Goal: Book appointment/travel/reservation

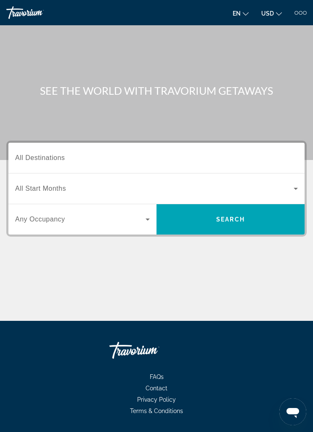
click at [29, 162] on div "Destination All Destinations" at bounding box center [156, 158] width 283 height 24
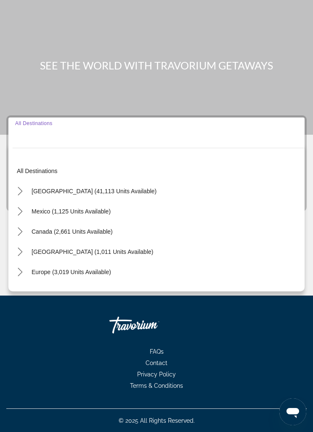
scroll to position [27, 0]
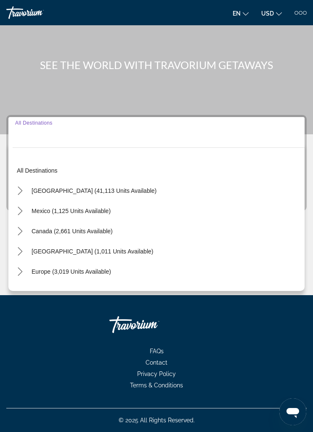
click at [24, 197] on span "Toggle United States (41,113 units available) submenu" at bounding box center [20, 191] width 20 height 20
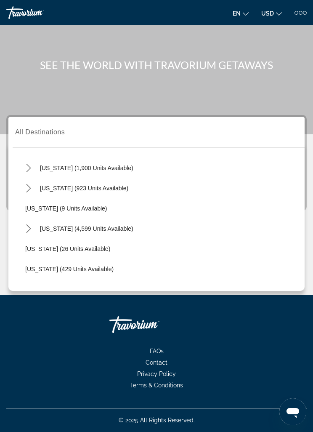
scroll to position [84, 0]
click at [32, 228] on icon "Toggle Florida (4,599 units available) submenu" at bounding box center [28, 228] width 8 height 8
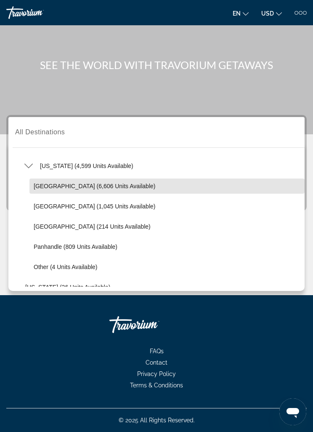
scroll to position [147, 0]
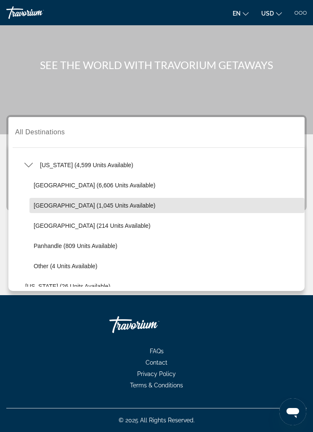
click at [107, 205] on span "[GEOGRAPHIC_DATA] (1,045 units available)" at bounding box center [95, 205] width 122 height 7
type input "**********"
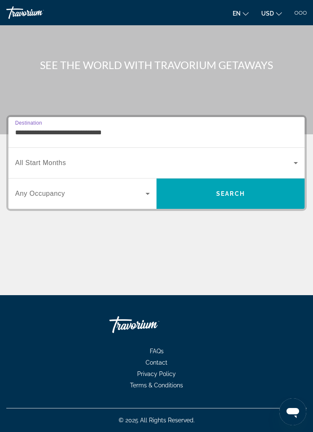
click at [58, 165] on span "All Start Months" at bounding box center [40, 162] width 51 height 7
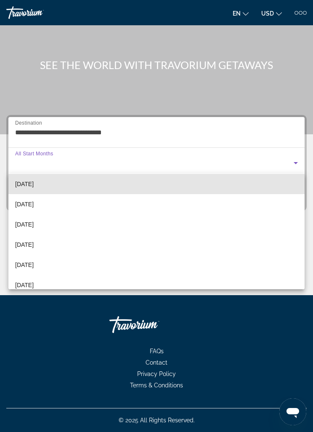
scroll to position [68, 0]
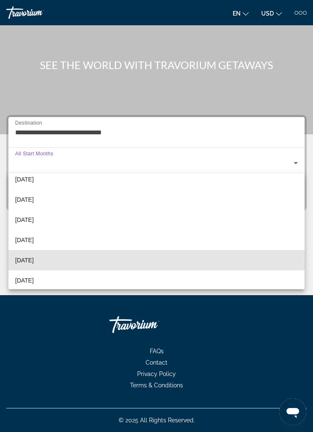
click at [34, 256] on span "[DATE]" at bounding box center [24, 260] width 19 height 10
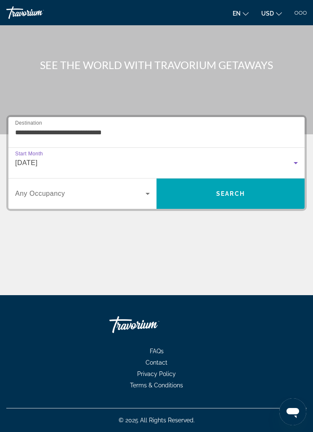
click at [136, 195] on span "Search widget" at bounding box center [80, 194] width 130 height 10
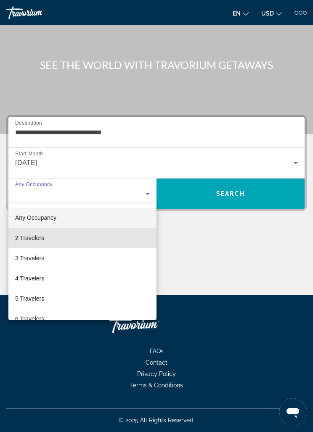
click at [57, 239] on mat-option "2 Travelers" at bounding box center [82, 238] width 148 height 20
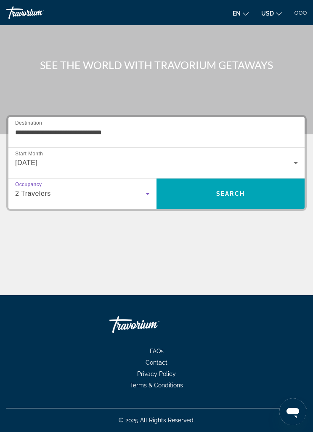
click at [198, 192] on span "Search" at bounding box center [231, 194] width 148 height 20
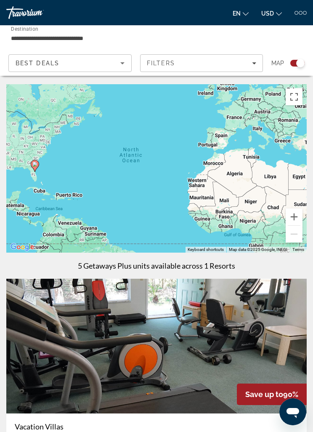
click at [79, 38] on input "**********" at bounding box center [106, 38] width 190 height 10
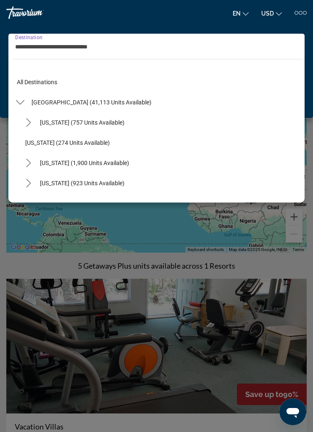
scroll to position [131, 0]
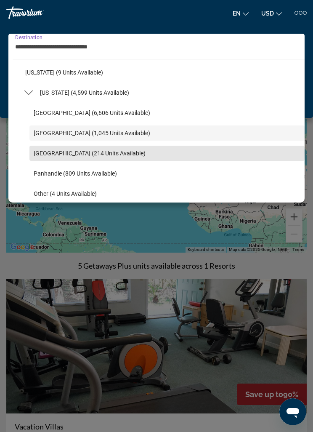
click at [75, 152] on span "[GEOGRAPHIC_DATA] (214 units available)" at bounding box center [90, 153] width 112 height 7
type input "**********"
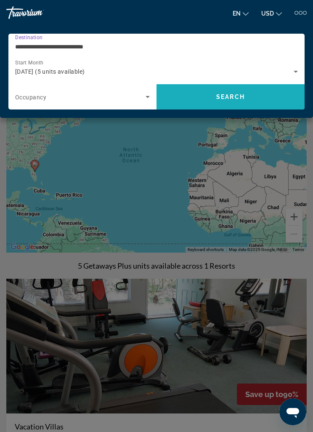
click at [220, 91] on span "Search" at bounding box center [231, 97] width 148 height 20
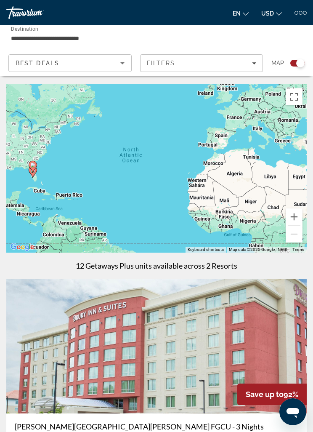
click at [298, 11] on div at bounding box center [297, 13] width 4 height 4
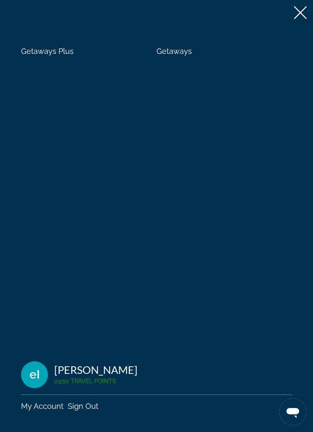
click at [180, 52] on span "Getaways" at bounding box center [174, 51] width 35 height 9
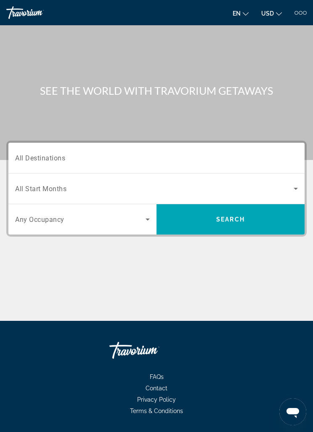
click at [54, 160] on span "All Destinations" at bounding box center [40, 158] width 50 height 8
click at [54, 160] on input "Destination All Destinations" at bounding box center [156, 158] width 283 height 10
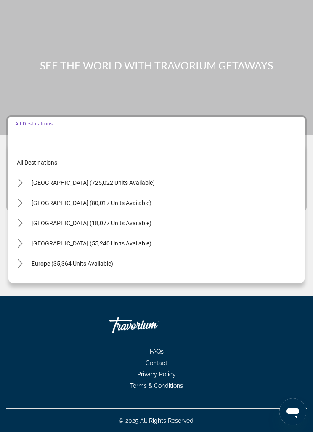
scroll to position [27, 0]
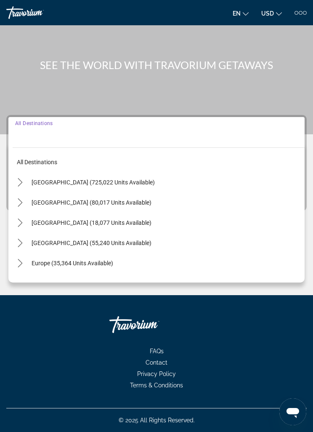
click at [23, 184] on icon "Toggle United States (725,022 units available) submenu" at bounding box center [20, 182] width 8 height 8
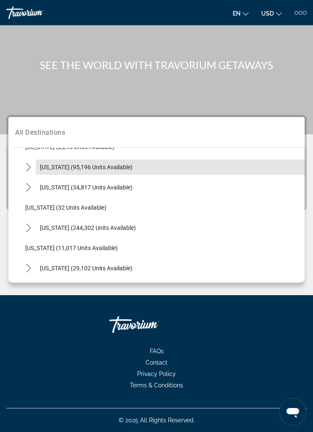
scroll to position [78, 0]
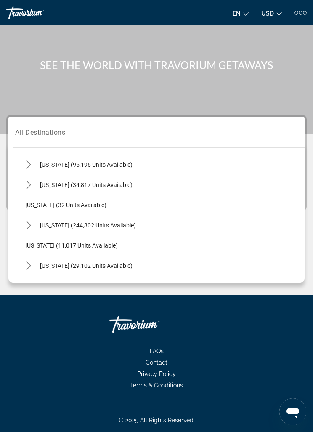
click at [35, 224] on mat-icon "Toggle Florida (244,302 units available) submenu" at bounding box center [28, 225] width 15 height 15
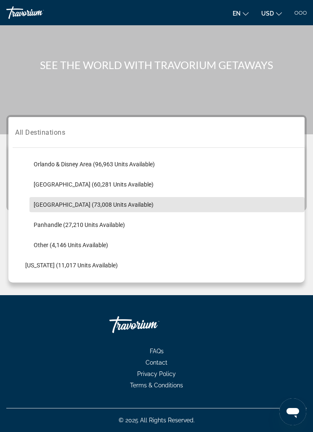
scroll to position [160, 0]
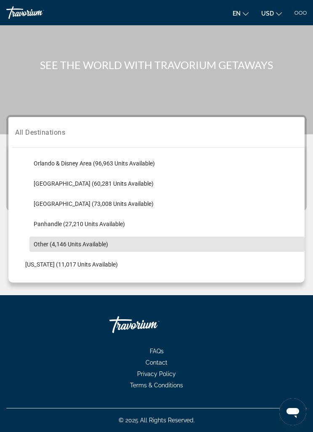
click at [94, 241] on span "Other (4,146 units available)" at bounding box center [71, 244] width 75 height 7
type input "**********"
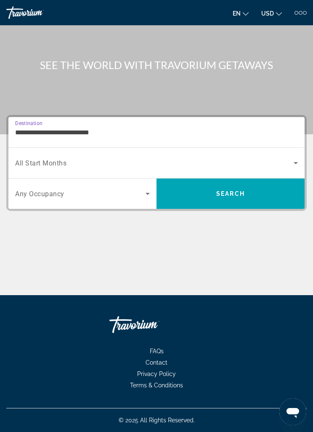
click at [127, 161] on span "Search widget" at bounding box center [154, 163] width 279 height 10
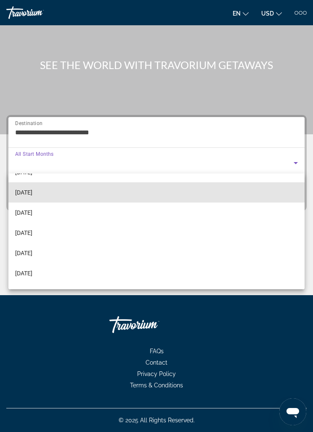
scroll to position [78, 0]
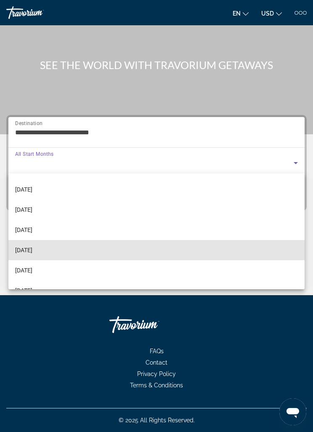
click at [54, 248] on mat-option "[DATE]" at bounding box center [156, 250] width 296 height 20
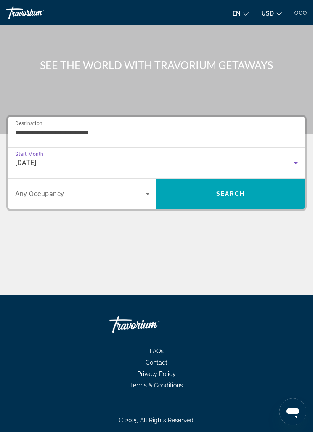
click at [139, 195] on span "Search widget" at bounding box center [80, 194] width 130 height 10
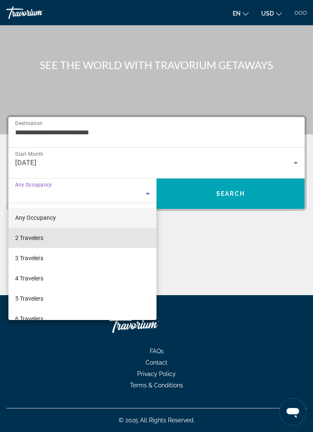
click at [66, 240] on mat-option "2 Travelers" at bounding box center [82, 238] width 148 height 20
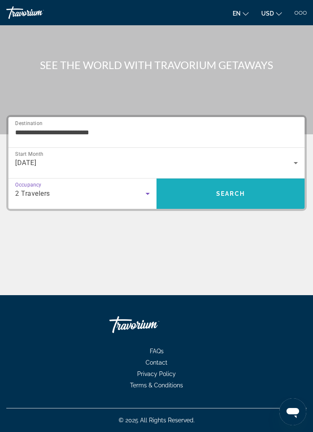
click at [248, 195] on span "Search" at bounding box center [231, 194] width 148 height 20
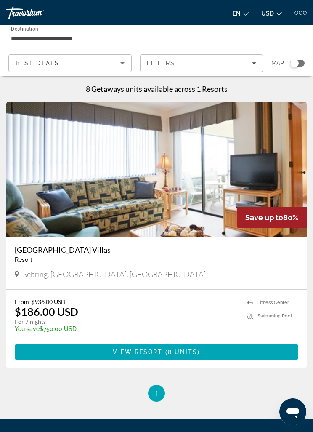
click at [232, 65] on div "Filters" at bounding box center [202, 63] width 110 height 7
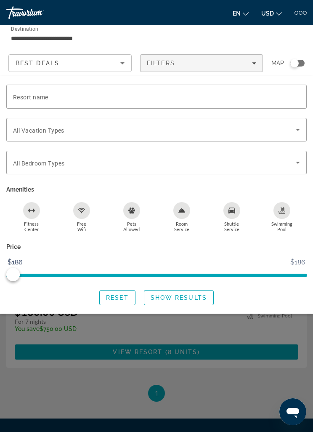
click at [288, 128] on span "Search widget" at bounding box center [154, 130] width 283 height 10
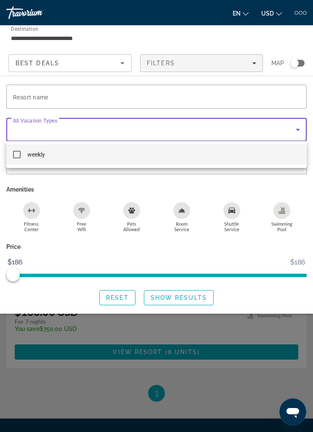
click at [298, 130] on div at bounding box center [156, 216] width 313 height 432
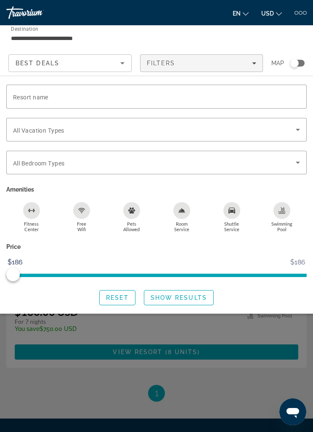
click at [69, 39] on input "**********" at bounding box center [106, 38] width 190 height 10
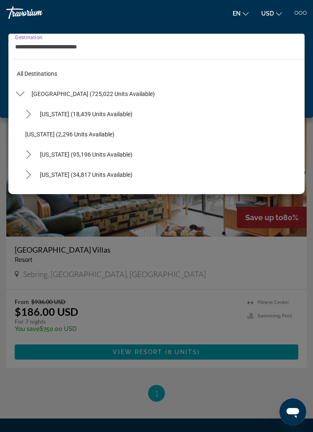
scroll to position [192, 0]
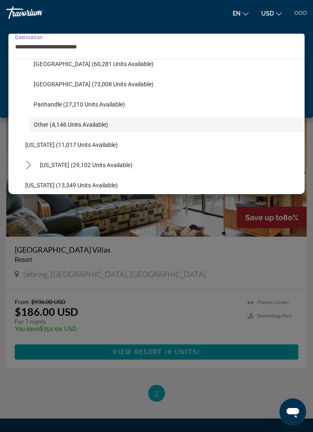
click at [97, 86] on span "[GEOGRAPHIC_DATA] (73,008 units available)" at bounding box center [94, 84] width 120 height 7
type input "**********"
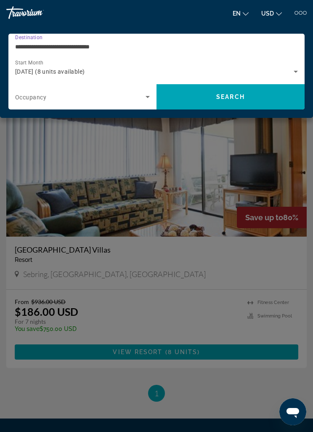
click at [141, 99] on span "Search widget" at bounding box center [80, 97] width 130 height 10
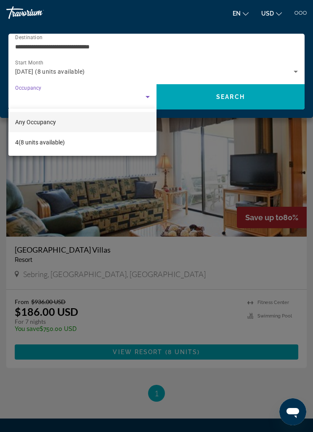
click at [149, 102] on div at bounding box center [156, 216] width 313 height 432
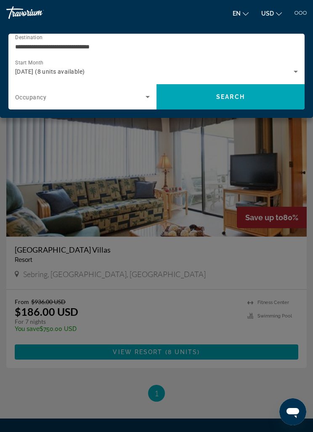
click at [243, 96] on span "Search" at bounding box center [230, 96] width 29 height 7
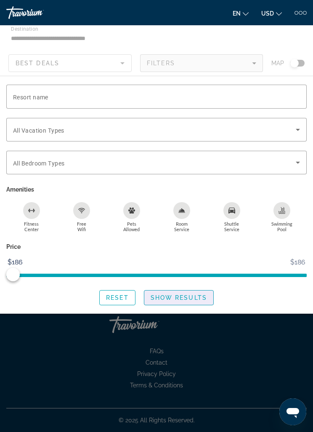
click at [187, 295] on span "Show Results" at bounding box center [179, 297] width 56 height 7
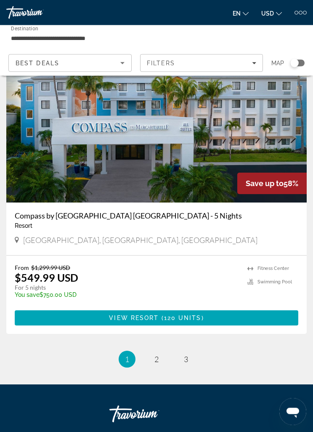
scroll to position [3174, 0]
click at [162, 352] on link "page 2" at bounding box center [156, 359] width 15 height 15
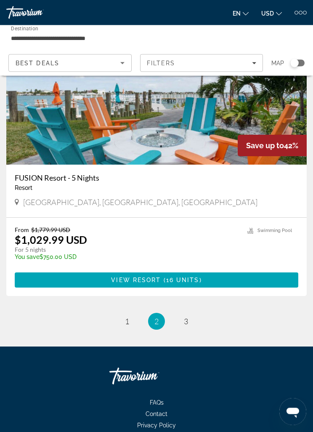
scroll to position [3193, 0]
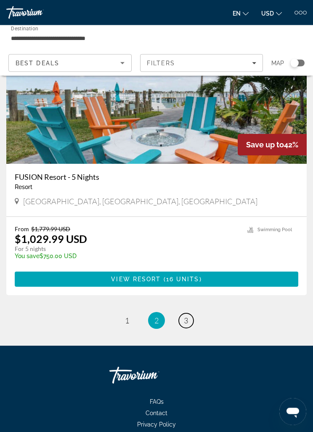
click at [193, 314] on link "page 3" at bounding box center [186, 321] width 15 height 15
